Goal: Use online tool/utility: Utilize a website feature to perform a specific function

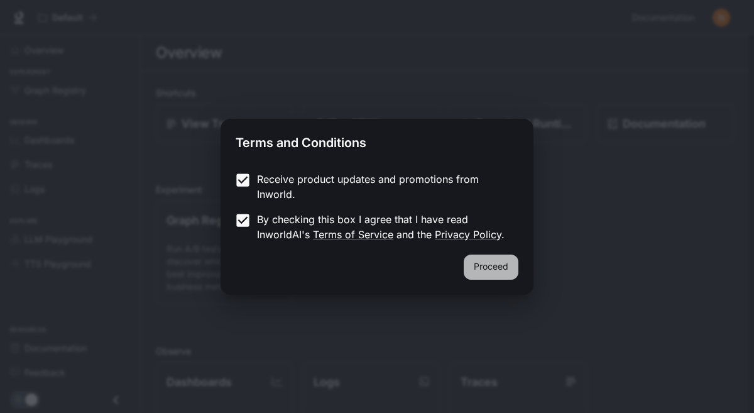
click at [509, 273] on button "Proceed" at bounding box center [491, 267] width 55 height 25
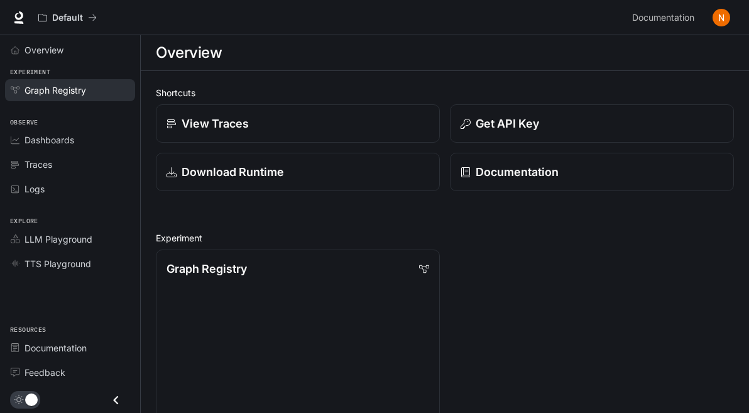
click at [70, 87] on span "Graph Registry" at bounding box center [56, 90] width 62 height 13
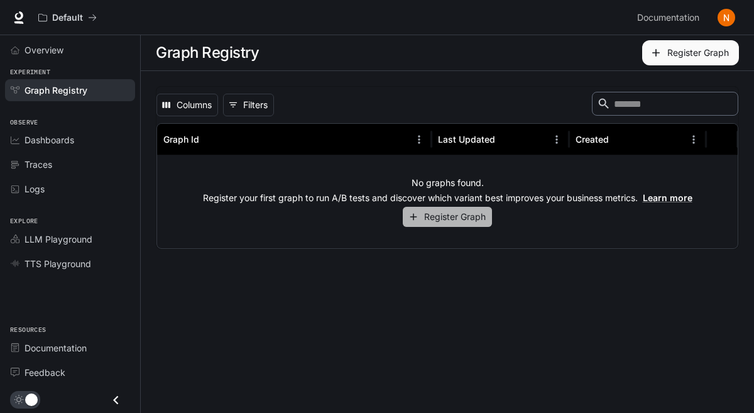
click at [447, 221] on button "Register Graph" at bounding box center [447, 217] width 89 height 21
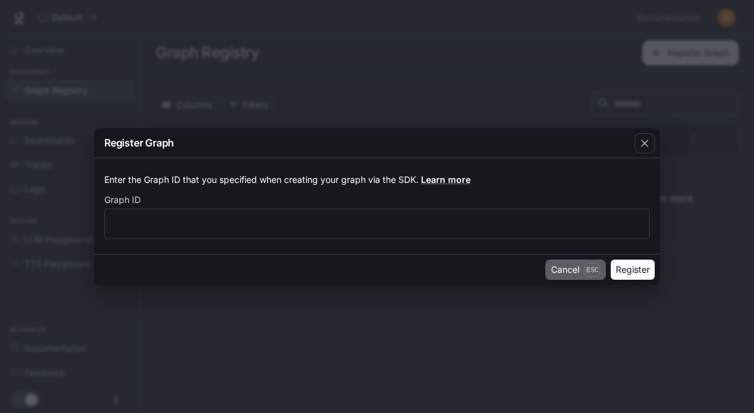
click at [566, 270] on button "Cancel Esc" at bounding box center [576, 270] width 60 height 20
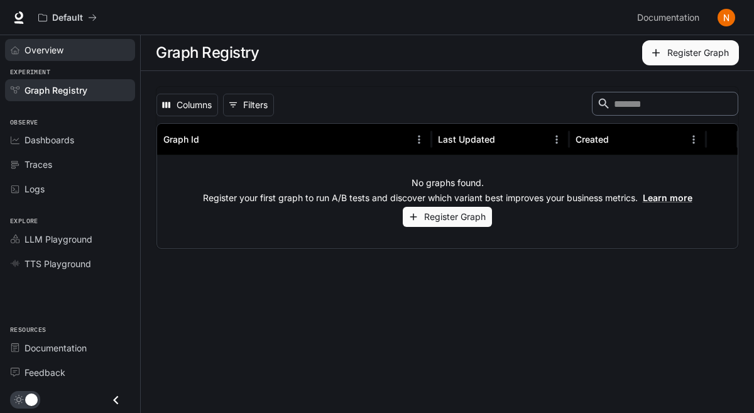
click at [76, 52] on div "Overview" at bounding box center [77, 49] width 105 height 13
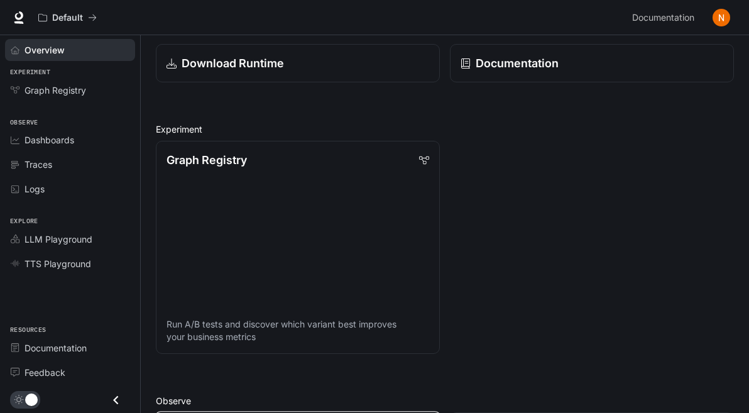
scroll to position [228, 0]
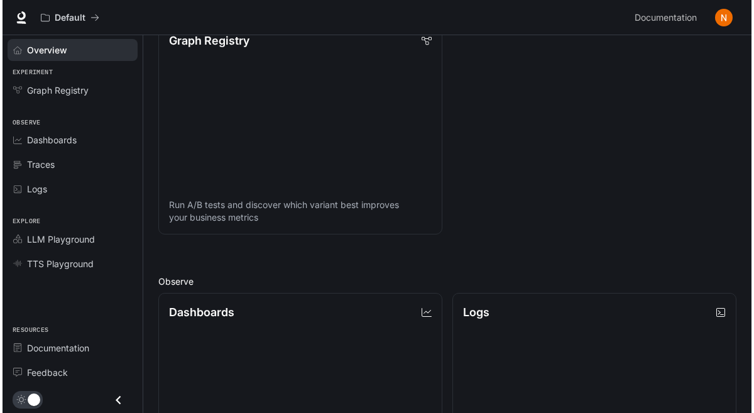
scroll to position [1, 0]
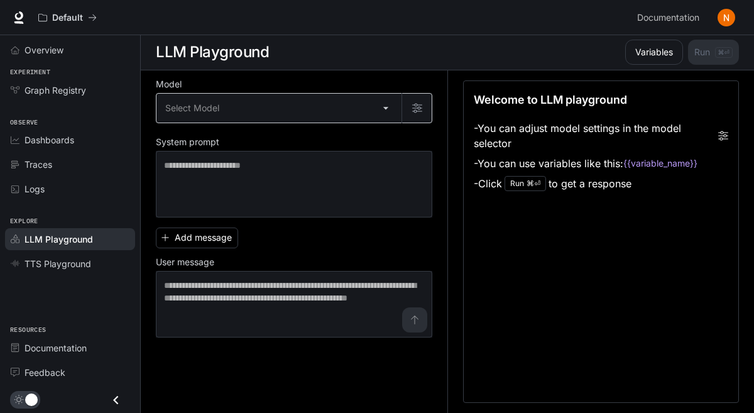
click at [255, 113] on body "Skip to main content Default Documentation Documentation Portal Overview Experi…" at bounding box center [377, 206] width 754 height 414
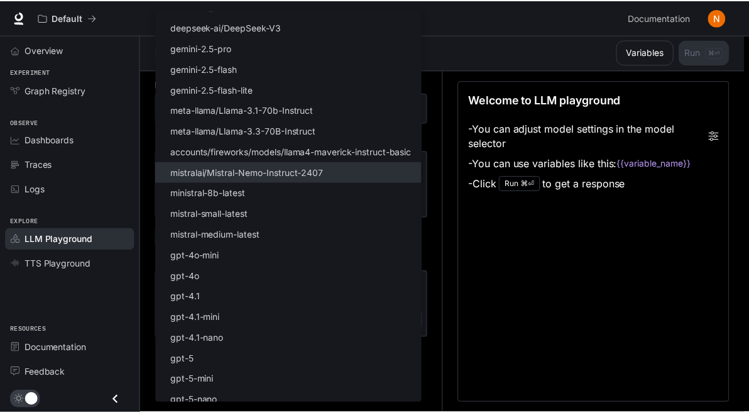
scroll to position [0, 0]
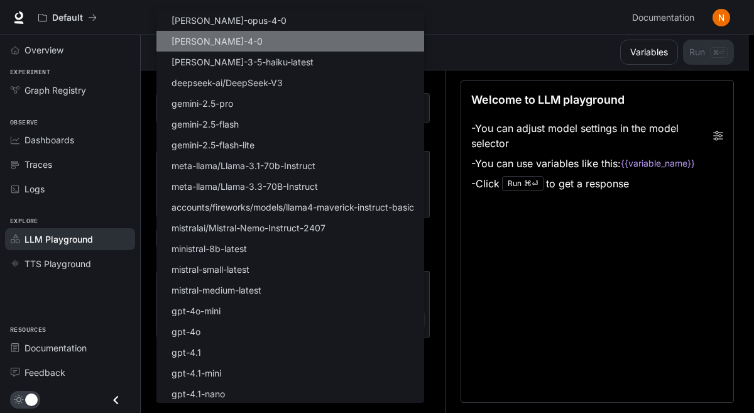
click at [285, 38] on li "[PERSON_NAME]-4-0" at bounding box center [291, 41] width 268 height 21
type input "**********"
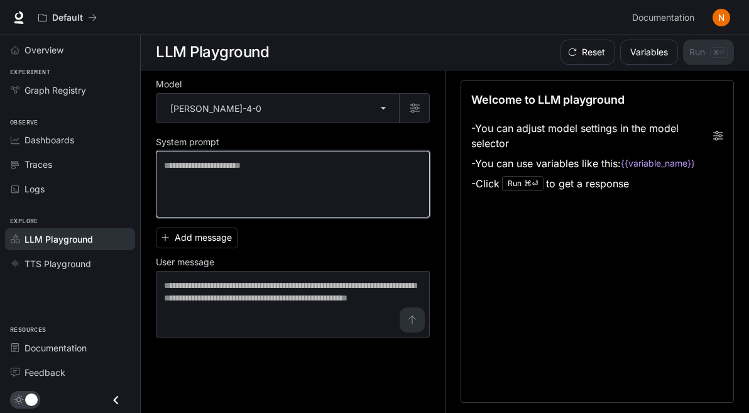
click at [309, 170] on textarea at bounding box center [293, 184] width 258 height 50
click at [249, 180] on textarea at bounding box center [293, 184] width 258 height 50
paste textarea "**********"
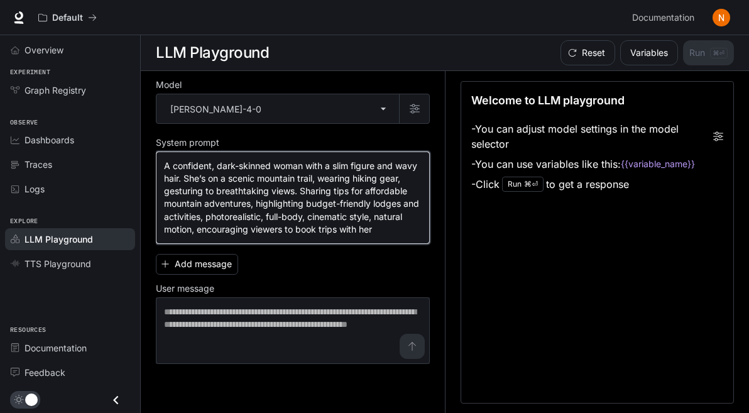
scroll to position [1, 0]
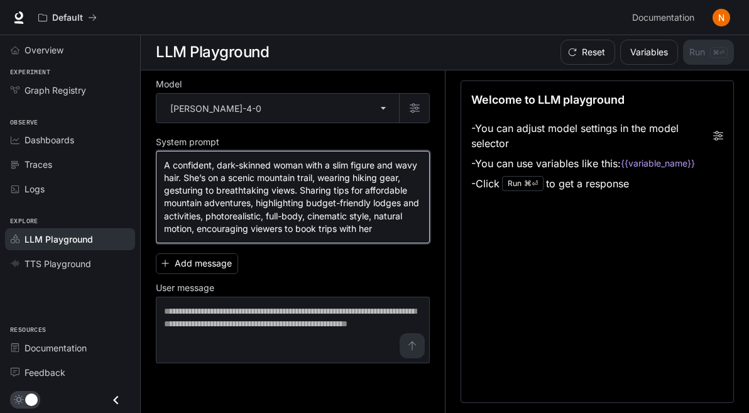
type textarea "**********"
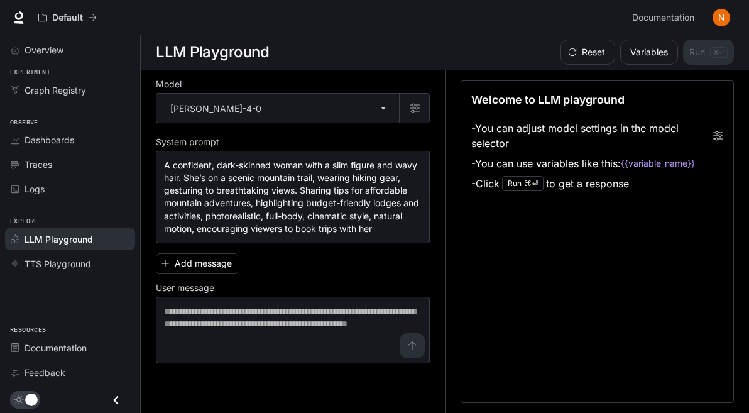
click at [535, 114] on div "Welcome to LLM playground - You can adjust model settings in the model selector…" at bounding box center [597, 142] width 252 height 102
click at [530, 140] on li "- You can adjust model settings in the model selector" at bounding box center [597, 135] width 252 height 35
click at [643, 57] on button "Variables" at bounding box center [649, 52] width 58 height 25
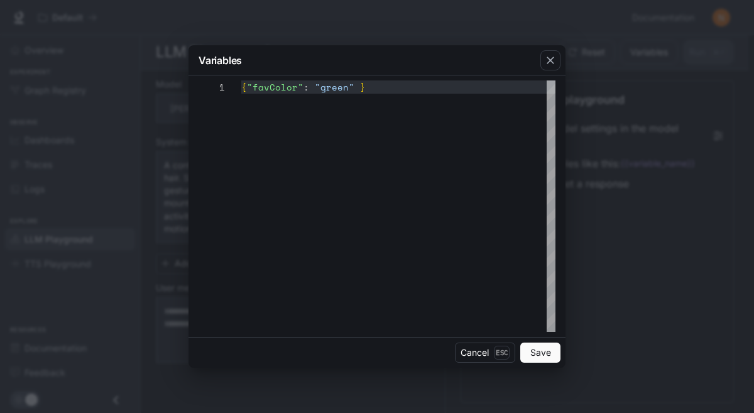
click at [541, 353] on button "Save" at bounding box center [540, 353] width 40 height 20
